Goal: Transaction & Acquisition: Purchase product/service

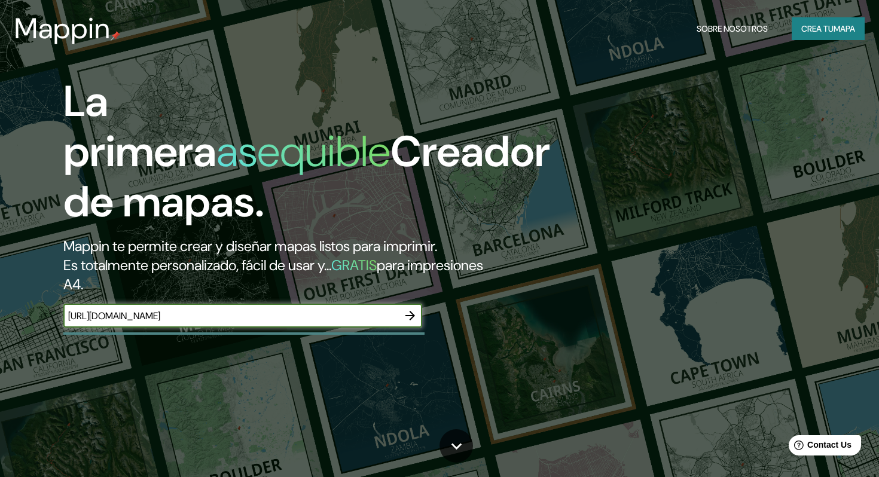
type input "[URL][DOMAIN_NAME]"
click at [413, 313] on icon "button" at bounding box center [410, 315] width 14 height 14
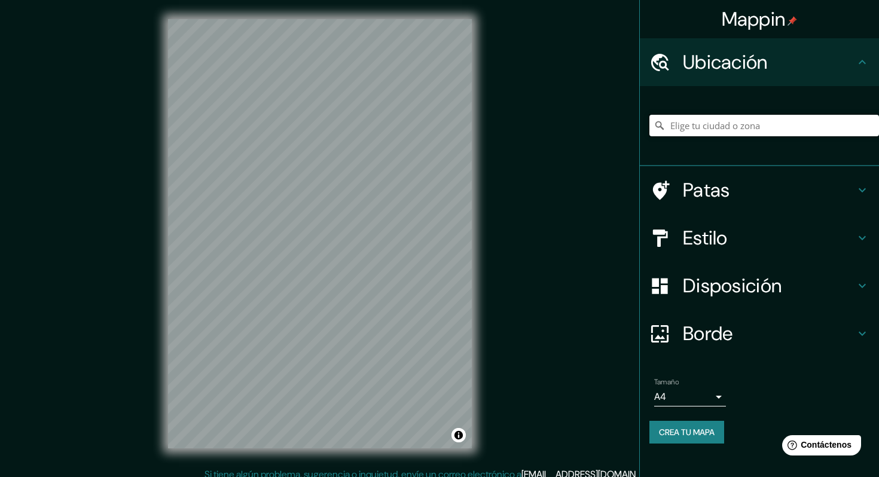
click at [739, 129] on input "Elige tu ciudad o zona" at bounding box center [764, 126] width 230 height 22
click at [708, 189] on font "Patas" at bounding box center [706, 190] width 47 height 25
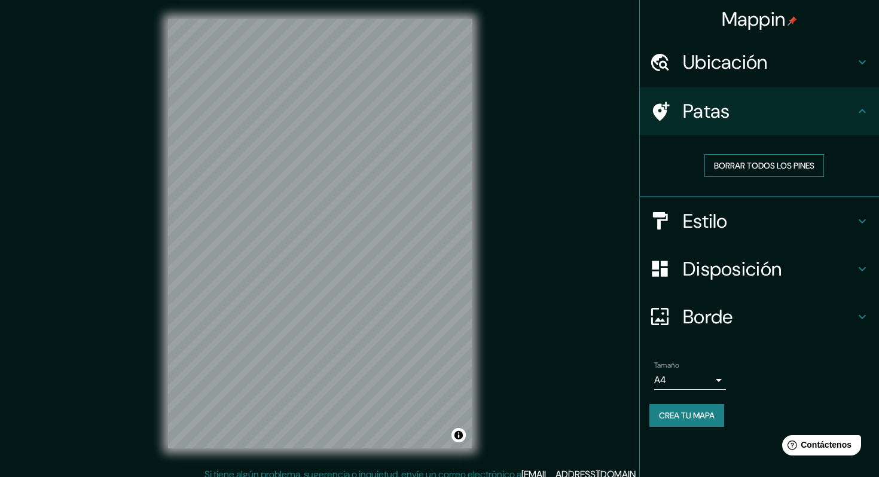
click at [726, 165] on font "Borrar todos los pines" at bounding box center [764, 165] width 100 height 11
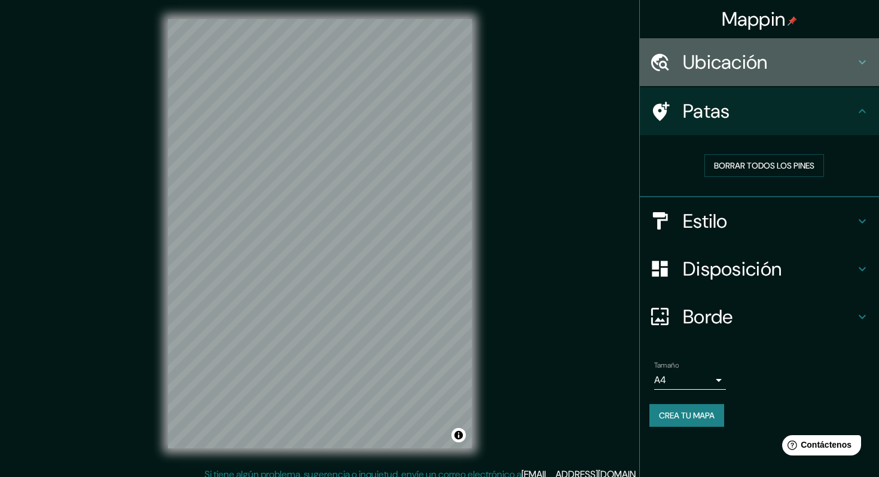
click at [729, 74] on font "Ubicación" at bounding box center [725, 62] width 85 height 25
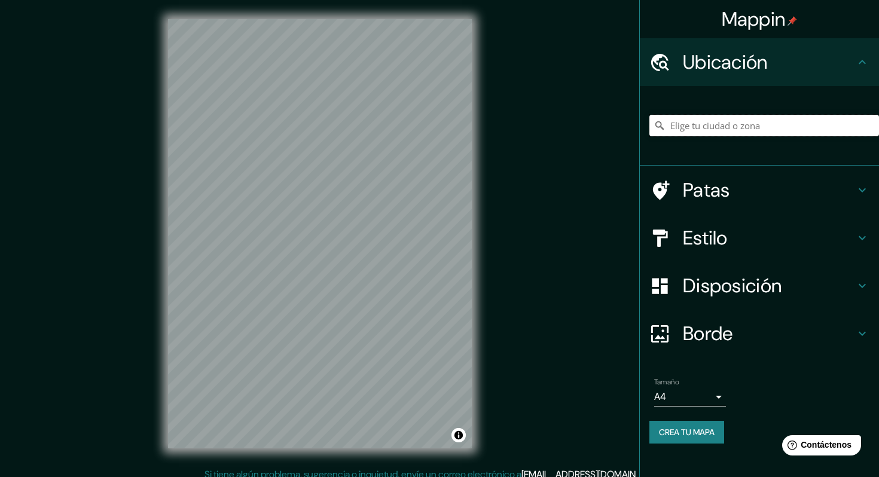
click at [703, 124] on input "Elige tu ciudad o zona" at bounding box center [764, 126] width 230 height 22
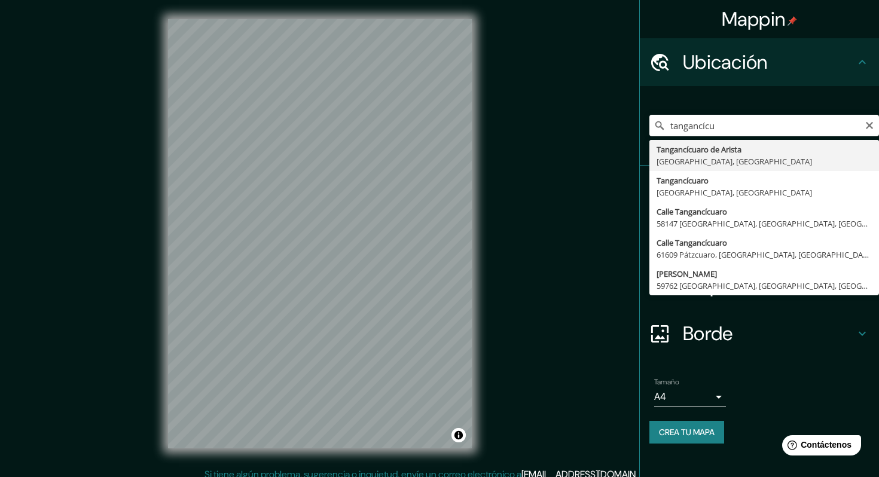
type input "Tangancícuaro de Arista, [GEOGRAPHIC_DATA], [GEOGRAPHIC_DATA]"
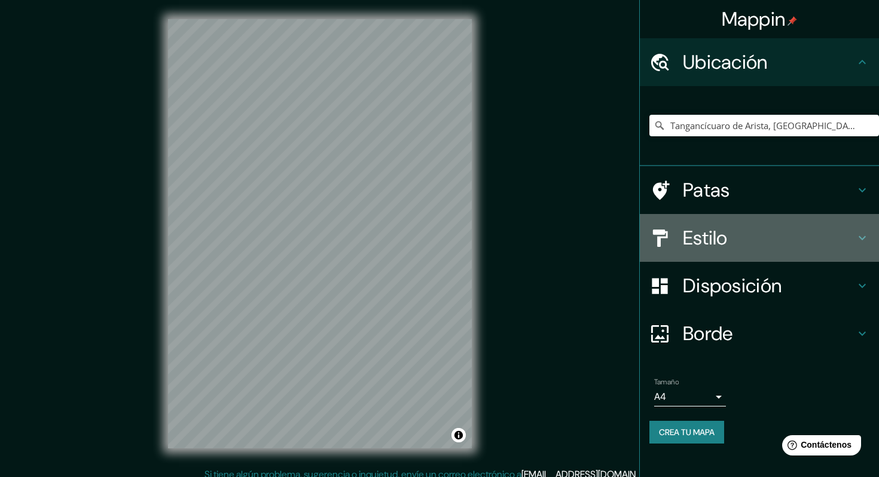
click at [727, 246] on font "Estilo" at bounding box center [705, 237] width 45 height 25
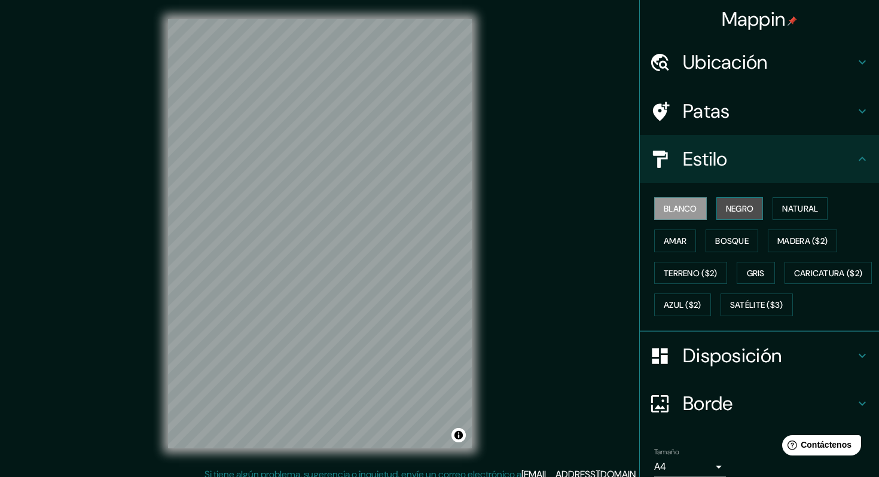
click at [733, 218] on button "Negro" at bounding box center [739, 208] width 47 height 23
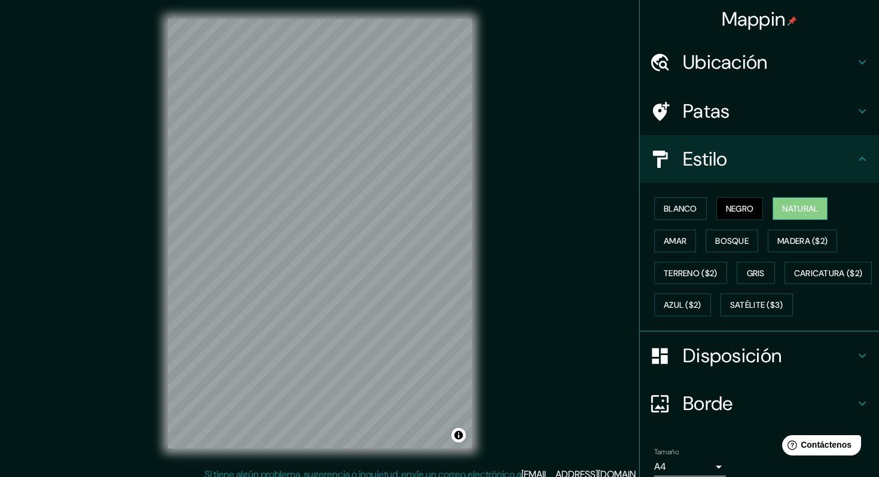
click at [785, 207] on button "Natural" at bounding box center [799, 208] width 55 height 23
click at [716, 243] on font "Bosque" at bounding box center [731, 241] width 33 height 11
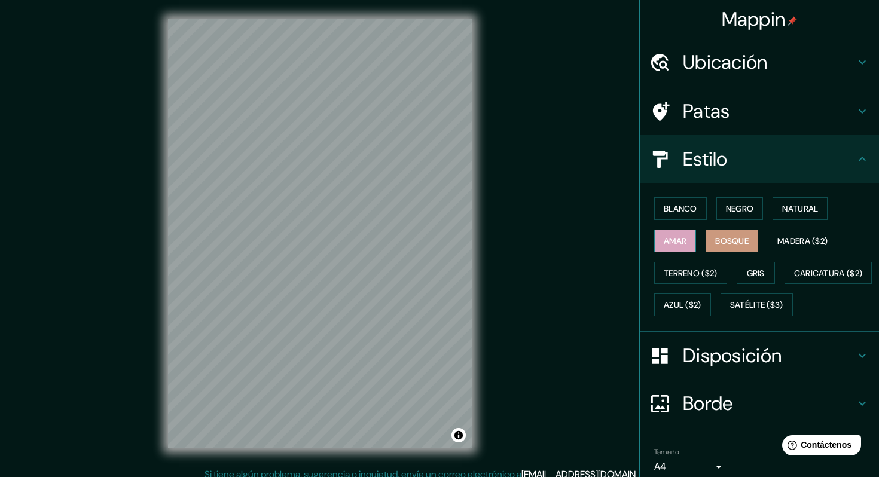
click at [676, 239] on font "Amar" at bounding box center [674, 241] width 23 height 11
click at [794, 241] on font "Madera ($2)" at bounding box center [802, 241] width 50 height 11
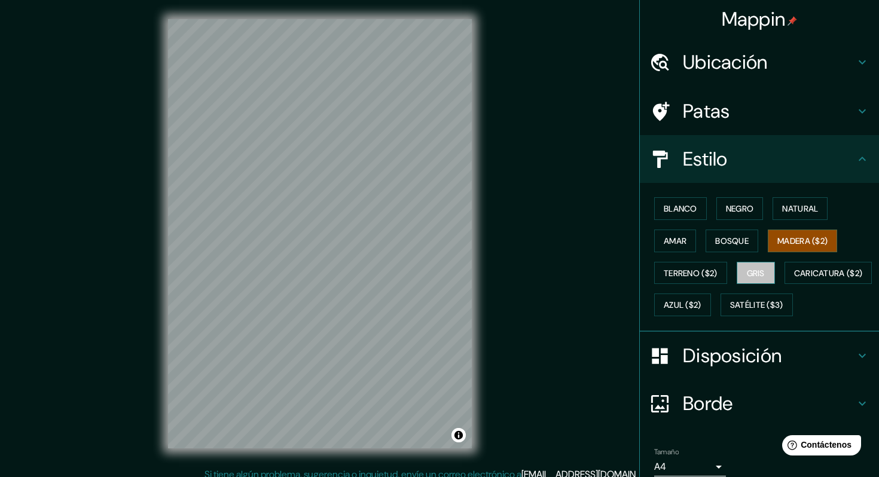
click at [749, 273] on font "Gris" at bounding box center [756, 273] width 18 height 11
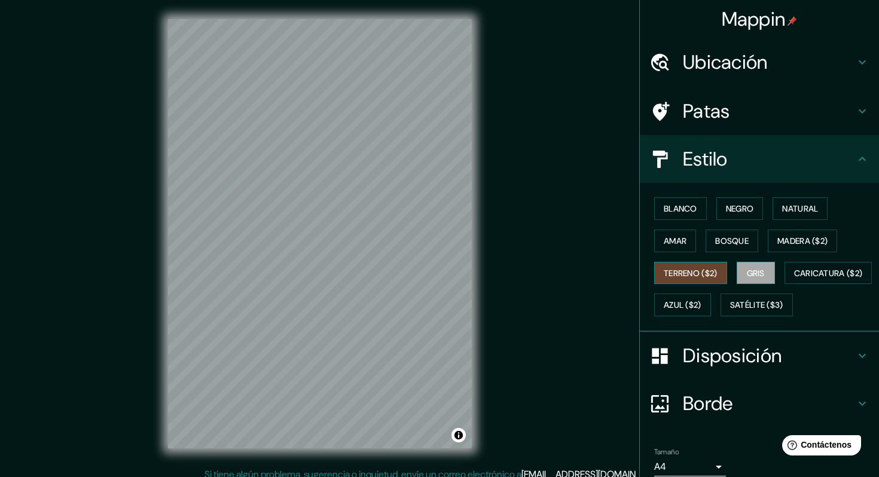
click at [703, 276] on font "Terreno ($2)" at bounding box center [690, 273] width 54 height 11
click at [794, 279] on font "Caricatura ($2)" at bounding box center [828, 273] width 69 height 11
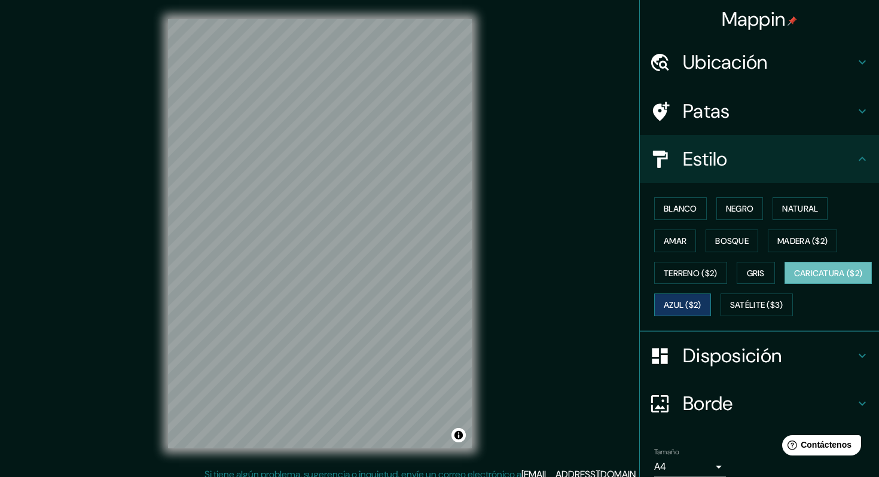
click at [701, 304] on font "Azul ($2)" at bounding box center [682, 305] width 38 height 11
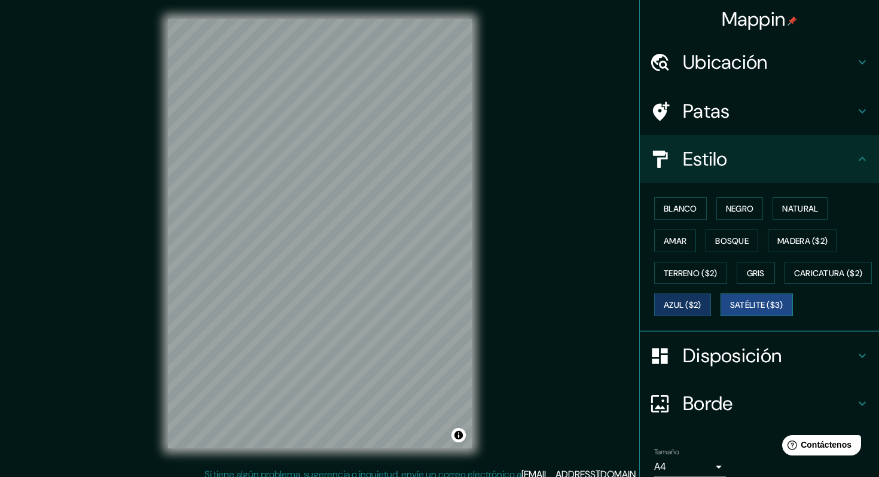
click at [730, 311] on font "Satélite ($3)" at bounding box center [756, 305] width 53 height 11
click at [661, 207] on button "Blanco" at bounding box center [680, 208] width 53 height 23
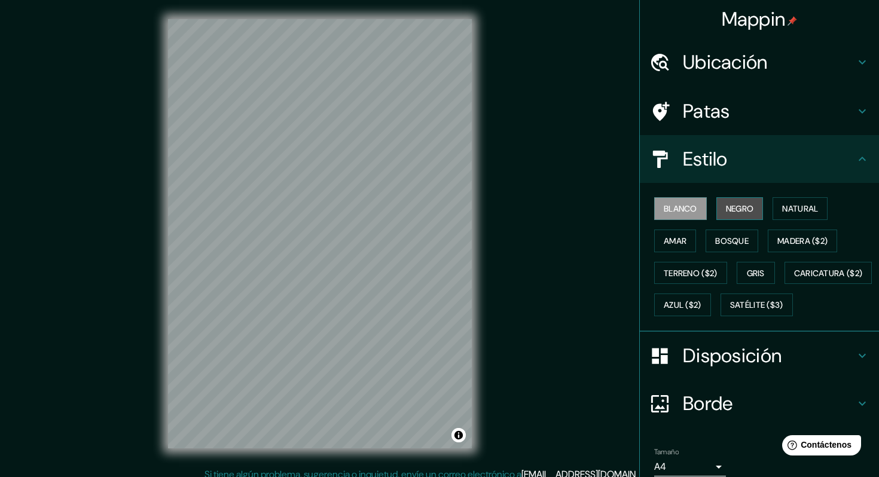
click at [730, 209] on font "Negro" at bounding box center [740, 208] width 28 height 11
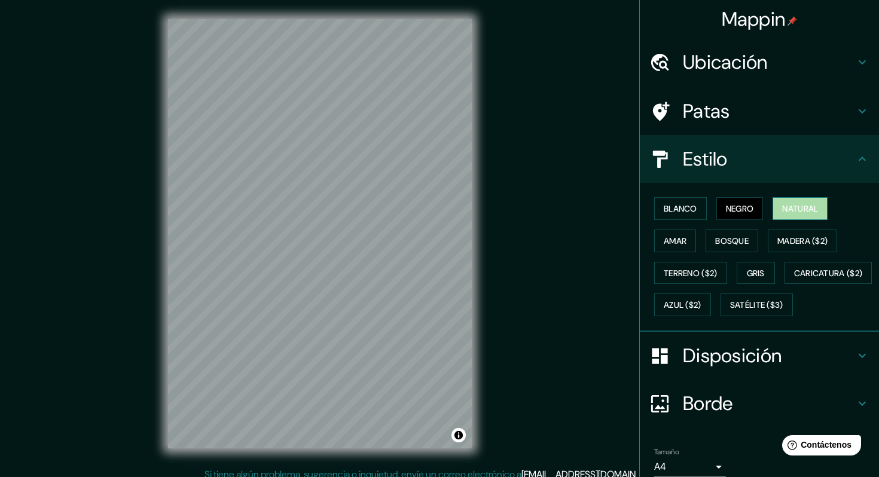
click at [816, 212] on font "Natural" at bounding box center [800, 208] width 36 height 11
click at [763, 271] on font "Gris" at bounding box center [756, 273] width 18 height 11
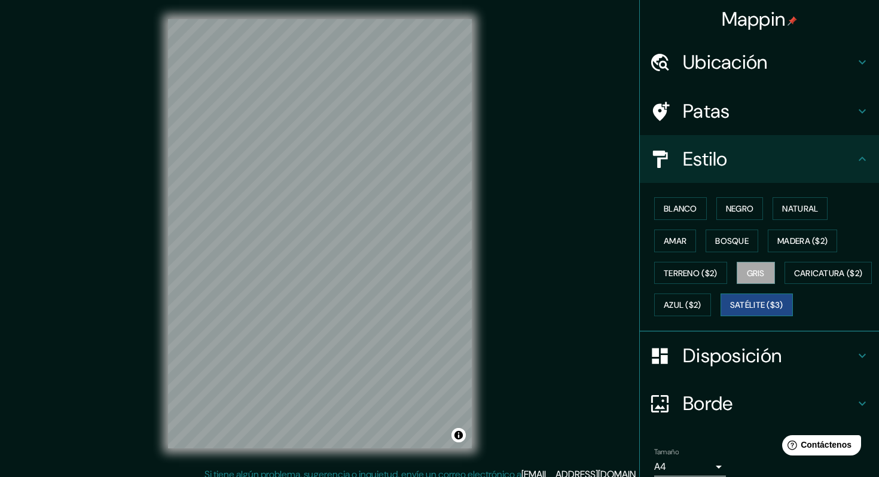
click at [730, 311] on font "Satélite ($3)" at bounding box center [756, 305] width 53 height 11
click at [864, 157] on icon at bounding box center [862, 159] width 14 height 14
click at [753, 368] on font "Disposición" at bounding box center [732, 355] width 99 height 25
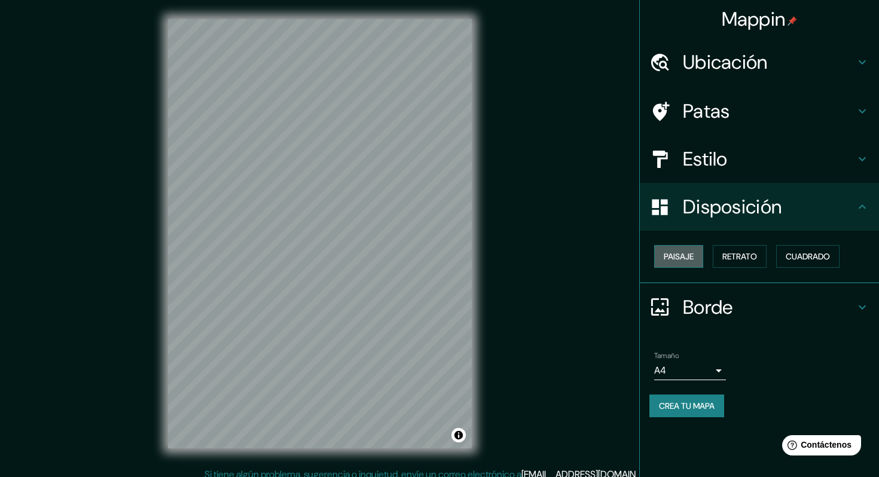
click at [698, 254] on button "Paisaje" at bounding box center [678, 256] width 49 height 23
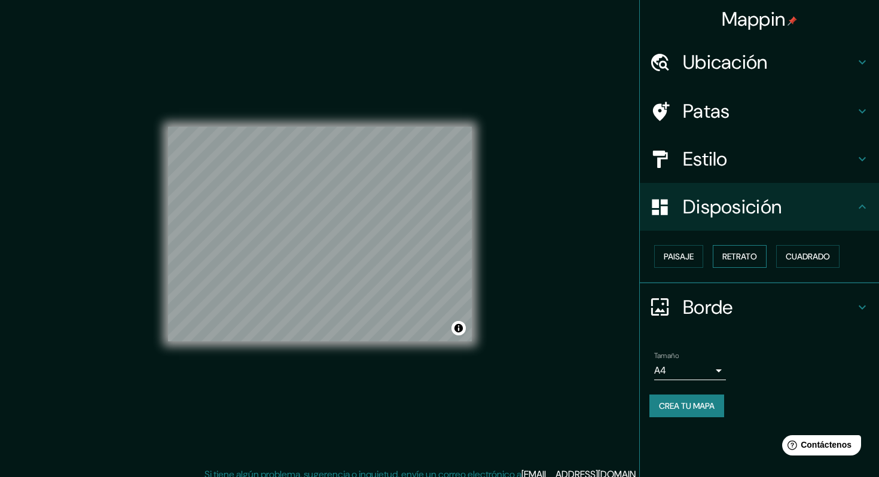
click at [765, 256] on button "Retrato" at bounding box center [740, 256] width 54 height 23
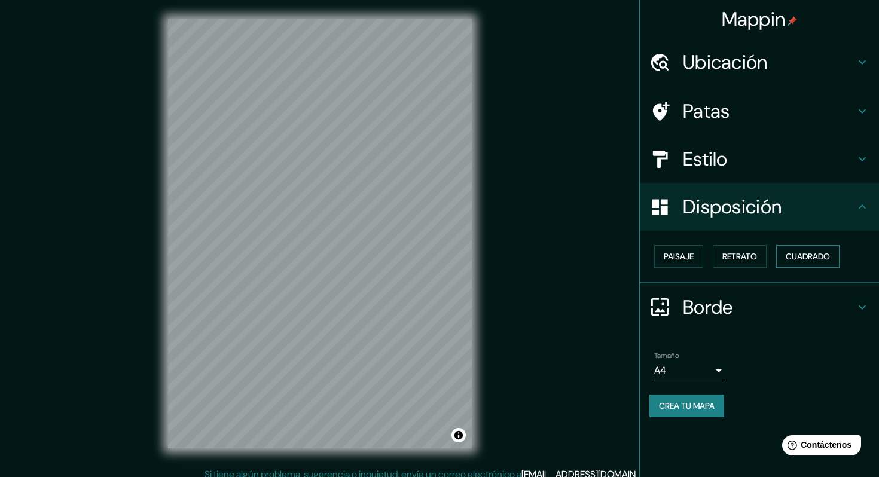
click at [809, 256] on font "Cuadrado" at bounding box center [807, 256] width 44 height 11
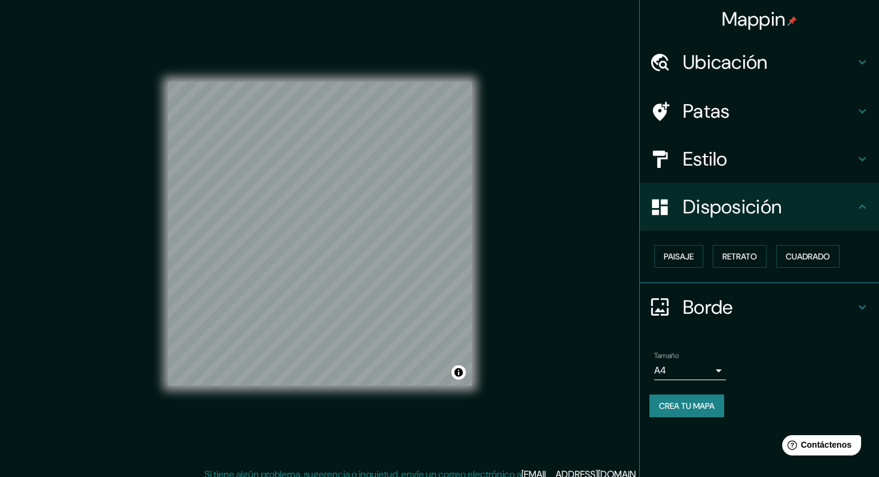
click at [715, 371] on body "Mappin Ubicación Tangancícuaro de Arista, [GEOGRAPHIC_DATA], [GEOGRAPHIC_DATA] …" at bounding box center [439, 238] width 879 height 477
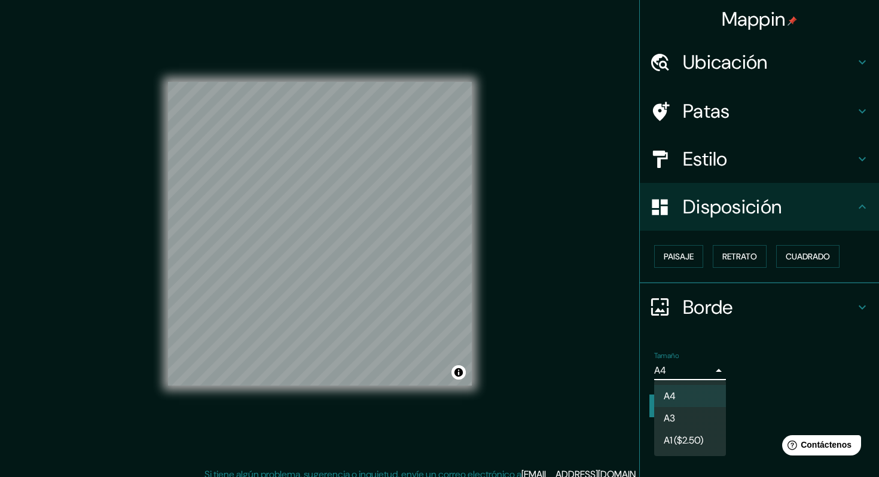
click at [692, 420] on li "A3" at bounding box center [690, 418] width 72 height 22
click at [704, 374] on body "Mappin Ubicación Tangancícuaro de Arista, [GEOGRAPHIC_DATA], [GEOGRAPHIC_DATA] …" at bounding box center [439, 238] width 879 height 477
click at [689, 391] on li "A4" at bounding box center [690, 396] width 72 height 22
type input "single"
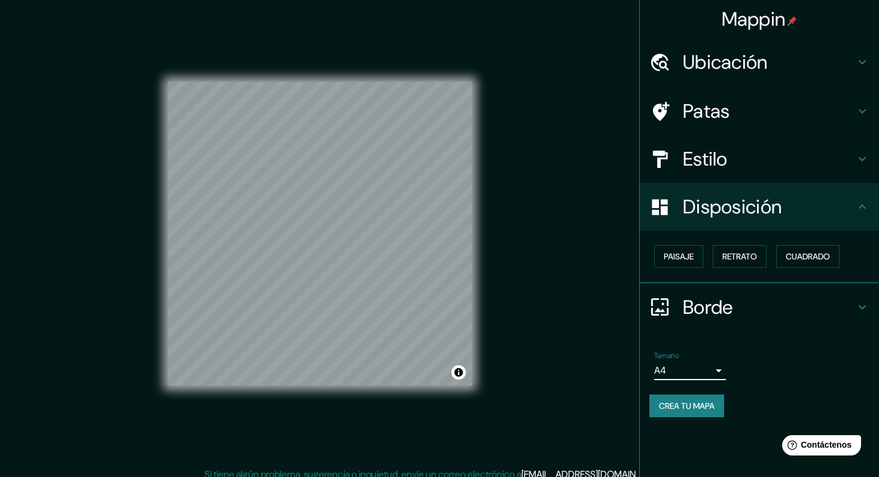
click at [727, 311] on font "Borde" at bounding box center [708, 307] width 50 height 25
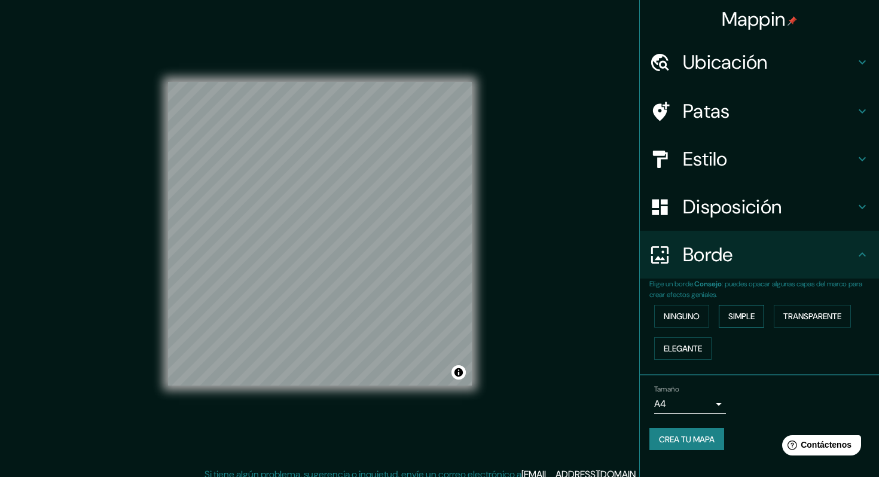
click at [749, 314] on font "Simple" at bounding box center [741, 316] width 26 height 11
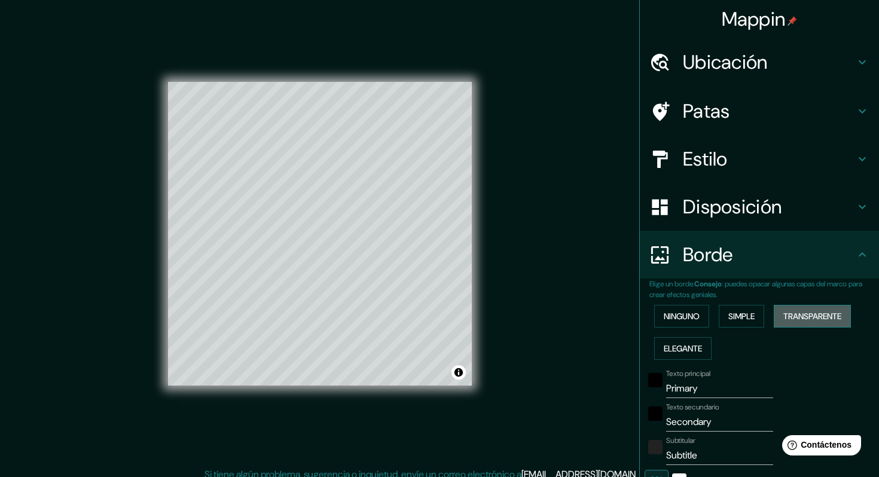
click at [800, 316] on font "Transparente" at bounding box center [812, 316] width 58 height 11
click at [705, 318] on button "Ninguno" at bounding box center [681, 316] width 55 height 23
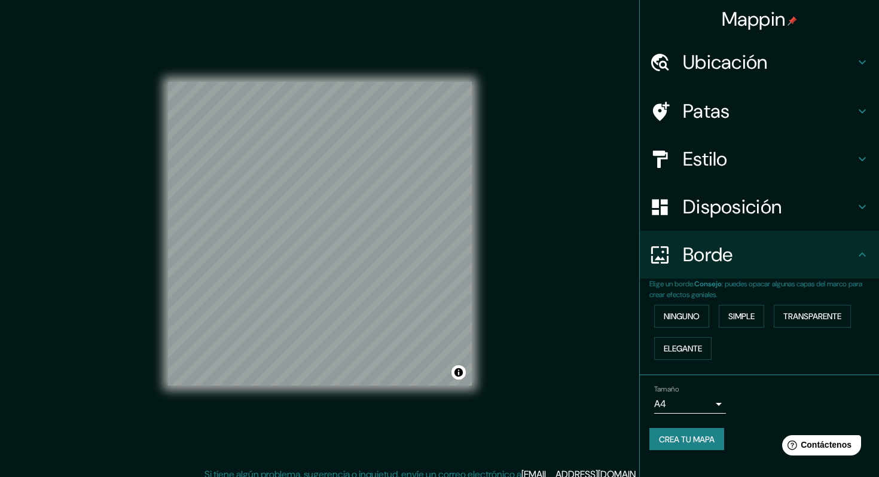
click at [743, 59] on font "Ubicación" at bounding box center [725, 62] width 85 height 25
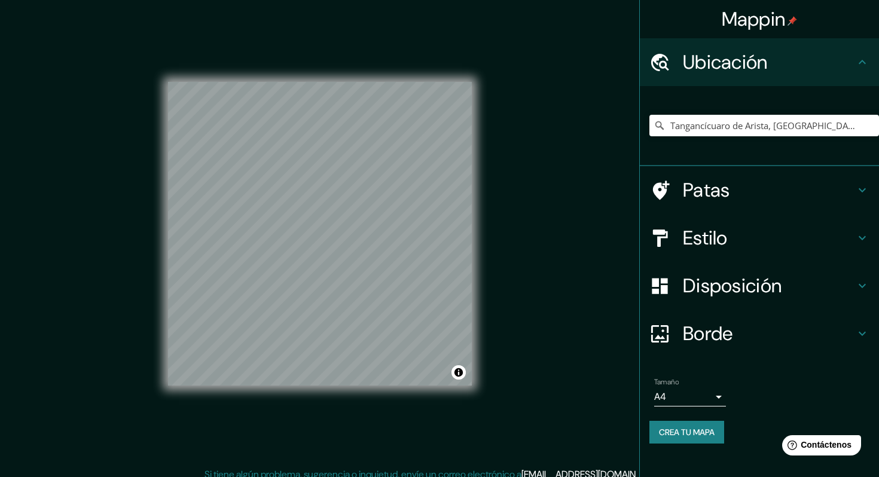
click at [682, 193] on div at bounding box center [665, 190] width 33 height 21
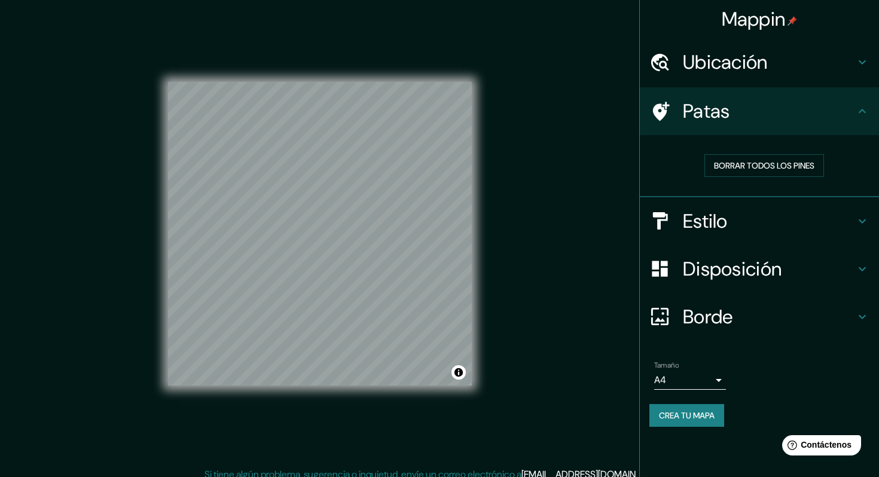
click at [803, 153] on div "Borrar todos los pines" at bounding box center [764, 166] width 230 height 42
click at [793, 166] on font "Borrar todos los pines" at bounding box center [764, 165] width 100 height 11
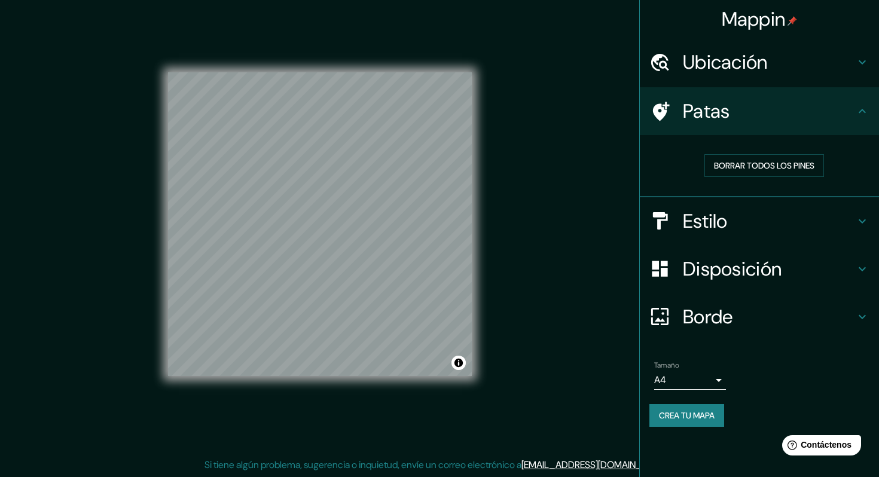
click at [669, 416] on font "Crea tu mapa" at bounding box center [687, 415] width 56 height 11
